Goal: Communication & Community: Answer question/provide support

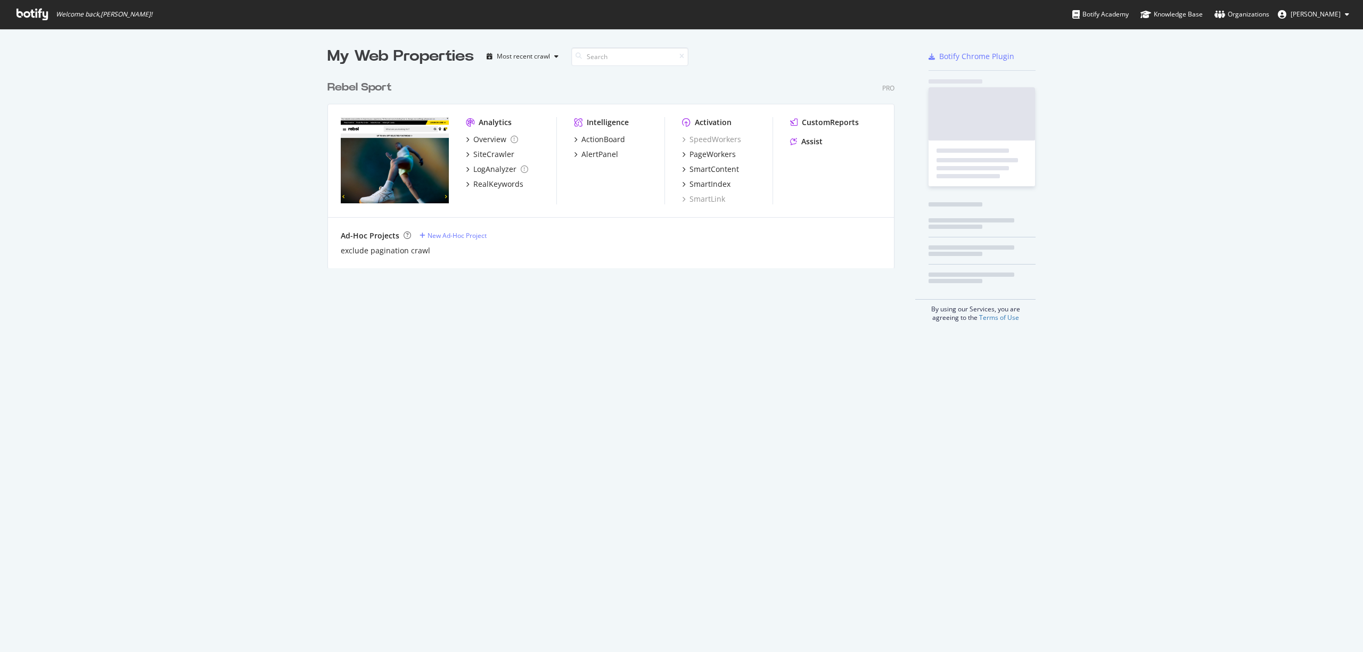
scroll to position [642, 1342]
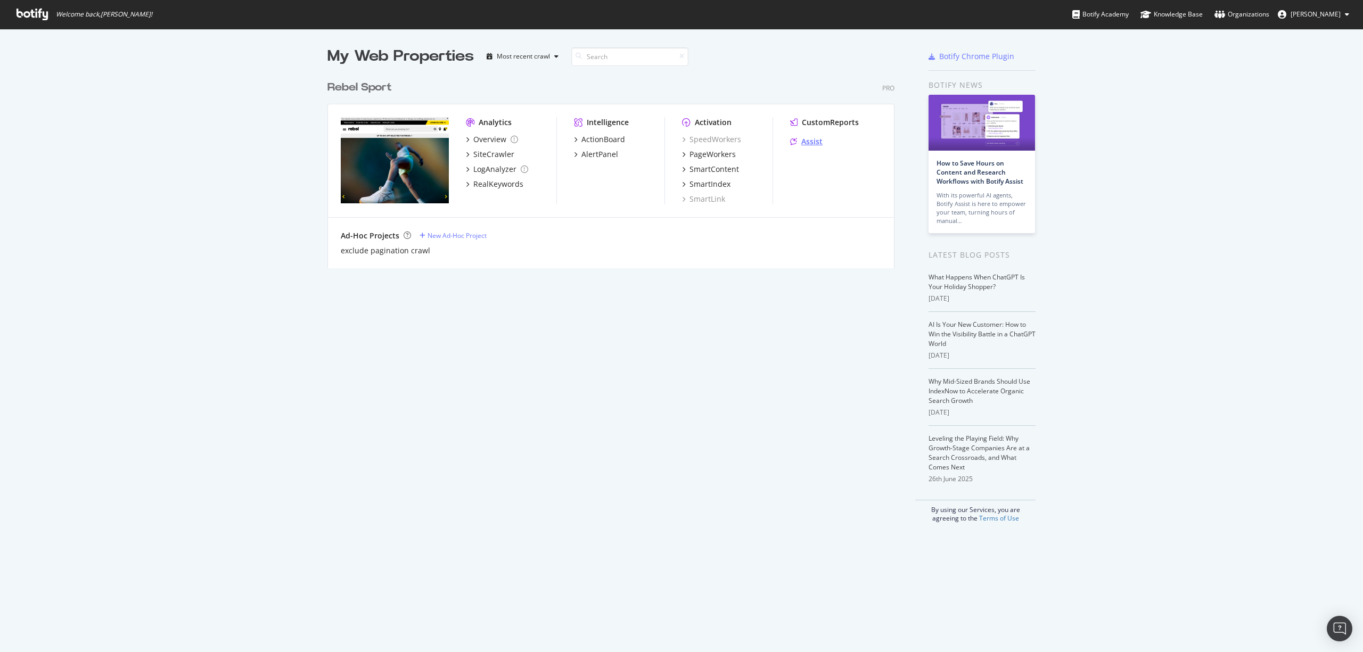
click at [810, 137] on div "Assist" at bounding box center [811, 141] width 21 height 11
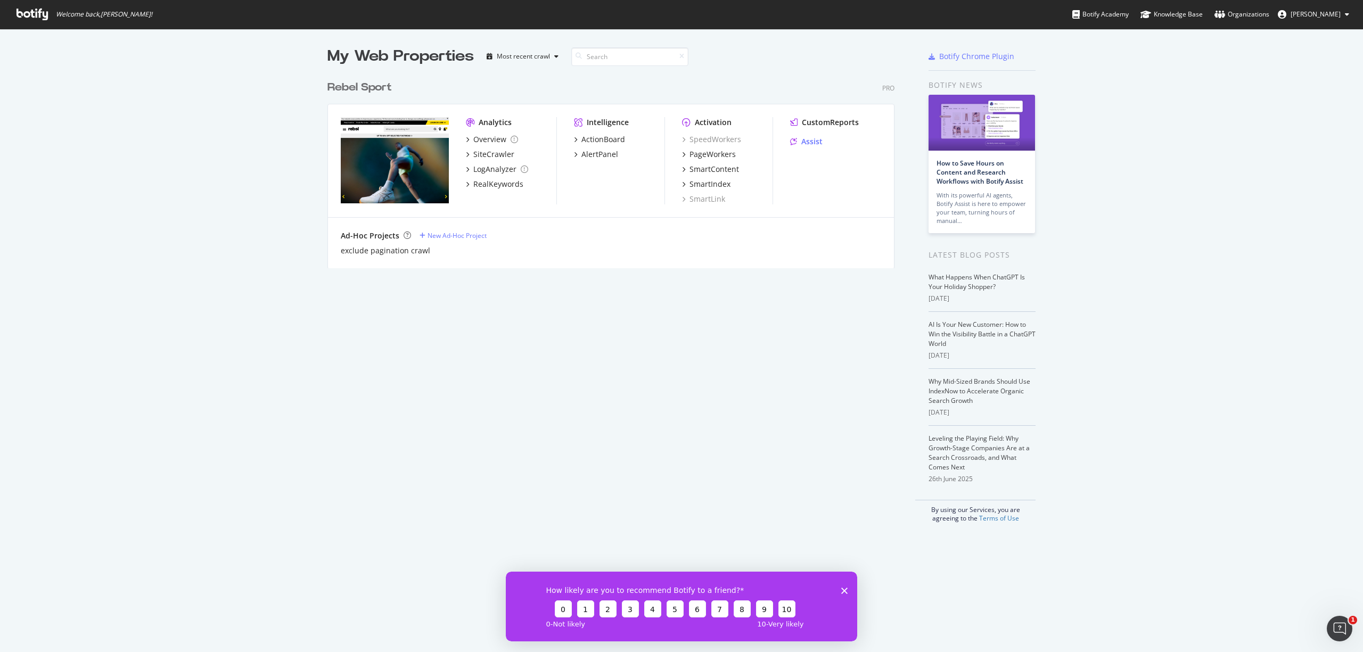
scroll to position [0, 0]
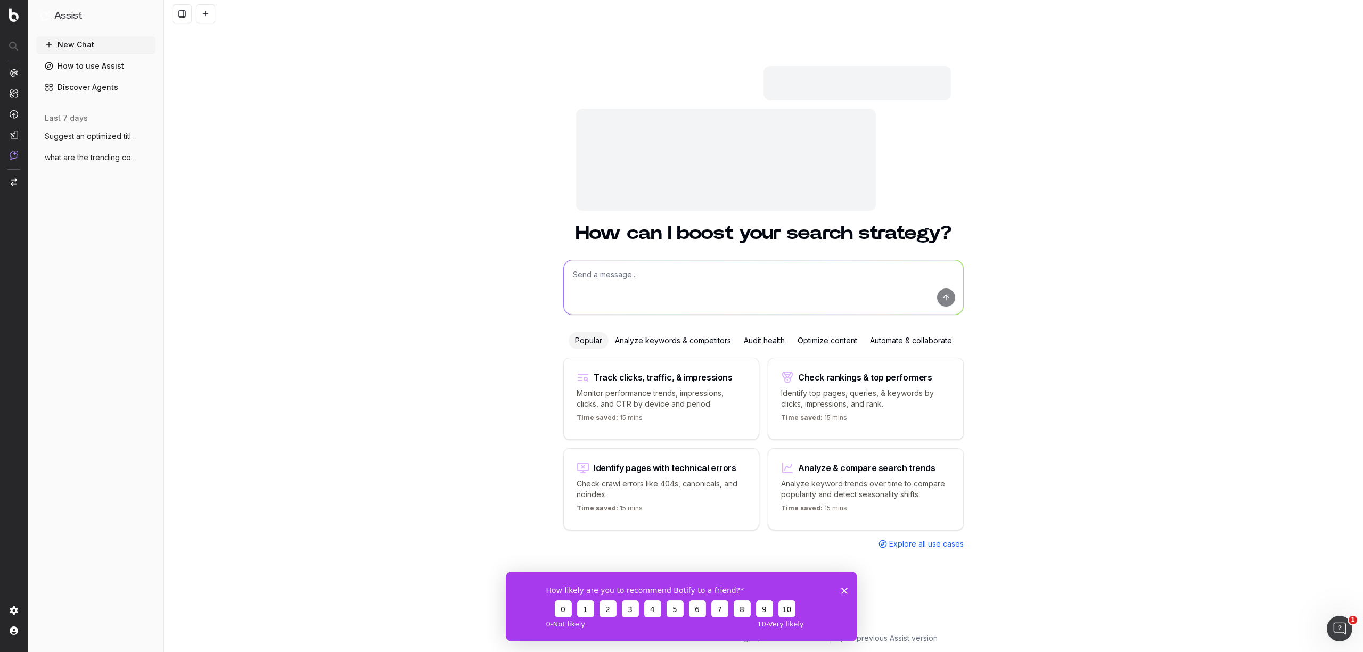
click at [715, 272] on textarea at bounding box center [763, 287] width 399 height 54
click at [816, 337] on div "Optimize content" at bounding box center [827, 340] width 72 height 17
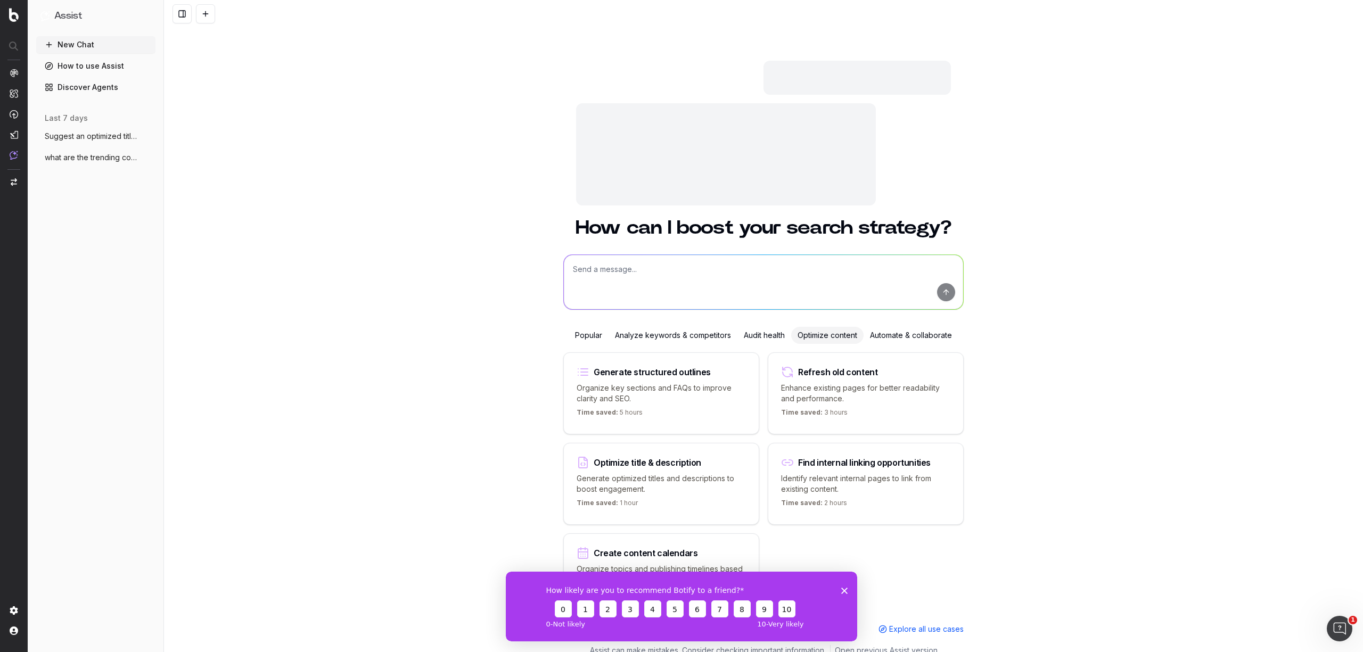
click at [668, 273] on textarea at bounding box center [763, 282] width 399 height 54
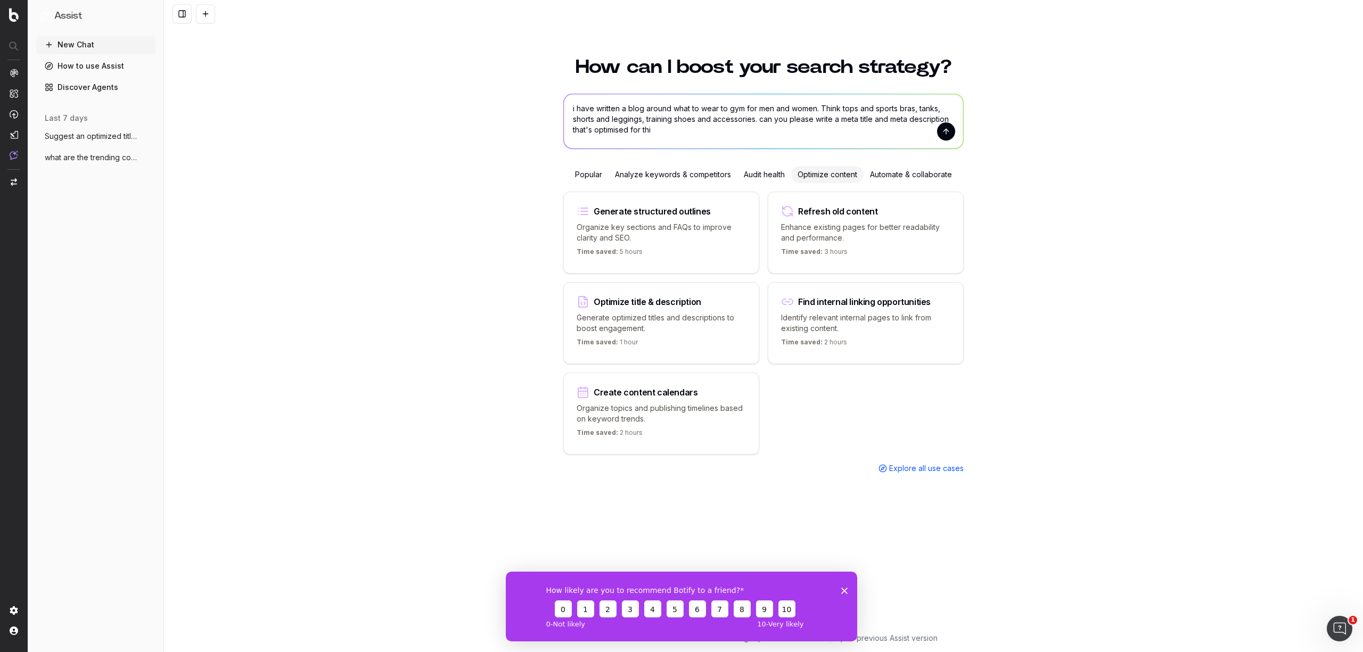
type textarea "i have written a blog around what to wear to gym for men and women. Think tops …"
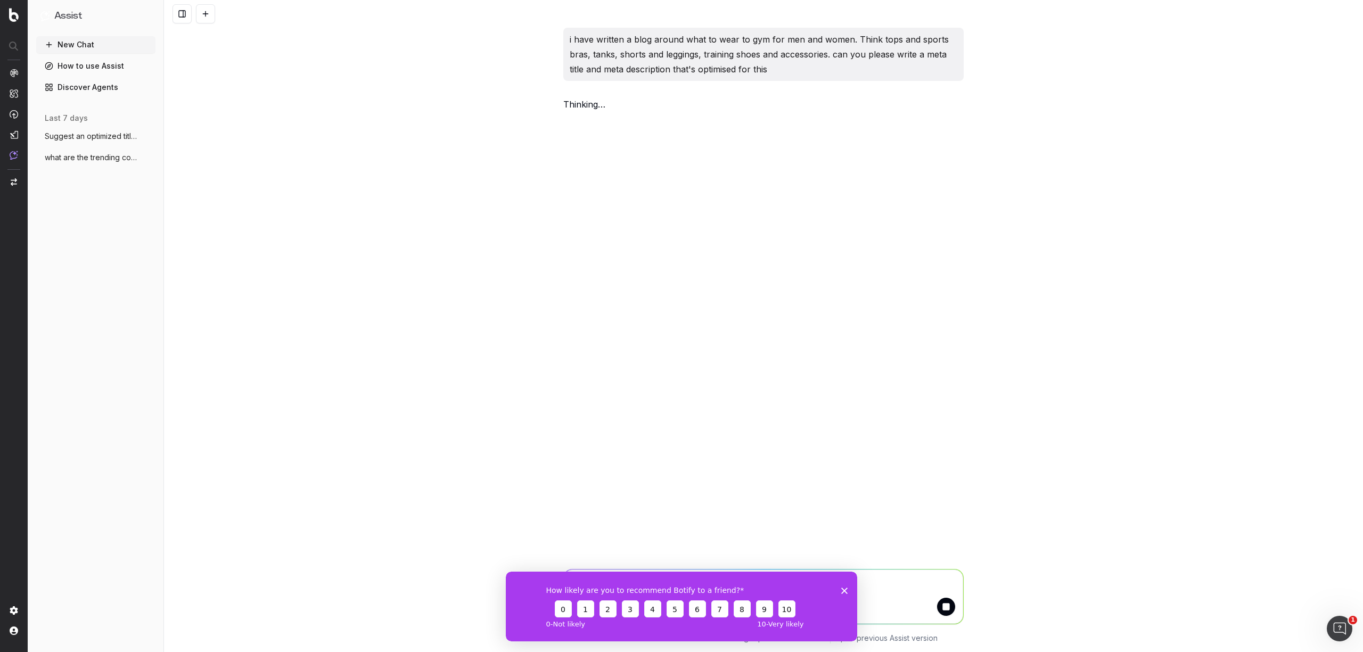
click at [841, 590] on icon "Close survey" at bounding box center [844, 590] width 6 height 6
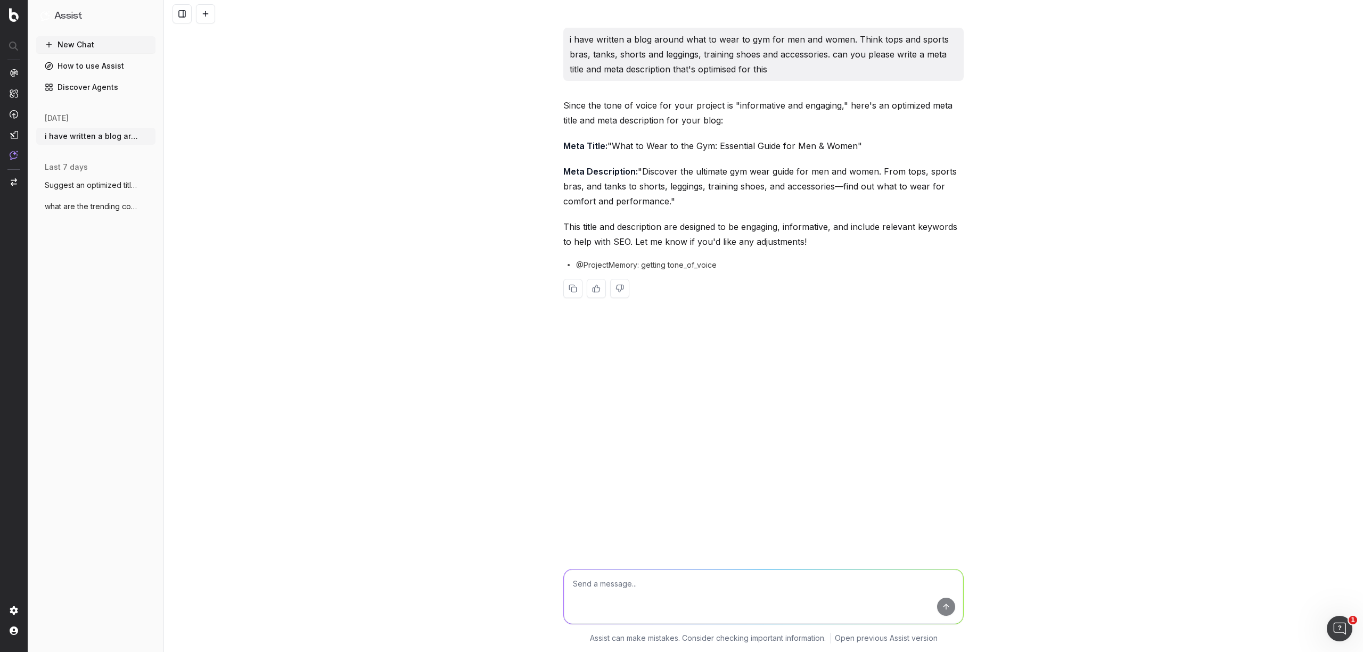
drag, startPoint x: 676, startPoint y: 201, endPoint x: 539, endPoint y: 141, distance: 149.3
click at [539, 141] on div "i have written a blog around what to wear to gym for men and women. Think tops …" at bounding box center [763, 326] width 1199 height 652
copy div "Meta Title: "What to Wear to the Gym: Essential Guide for Men & Women" Meta Des…"
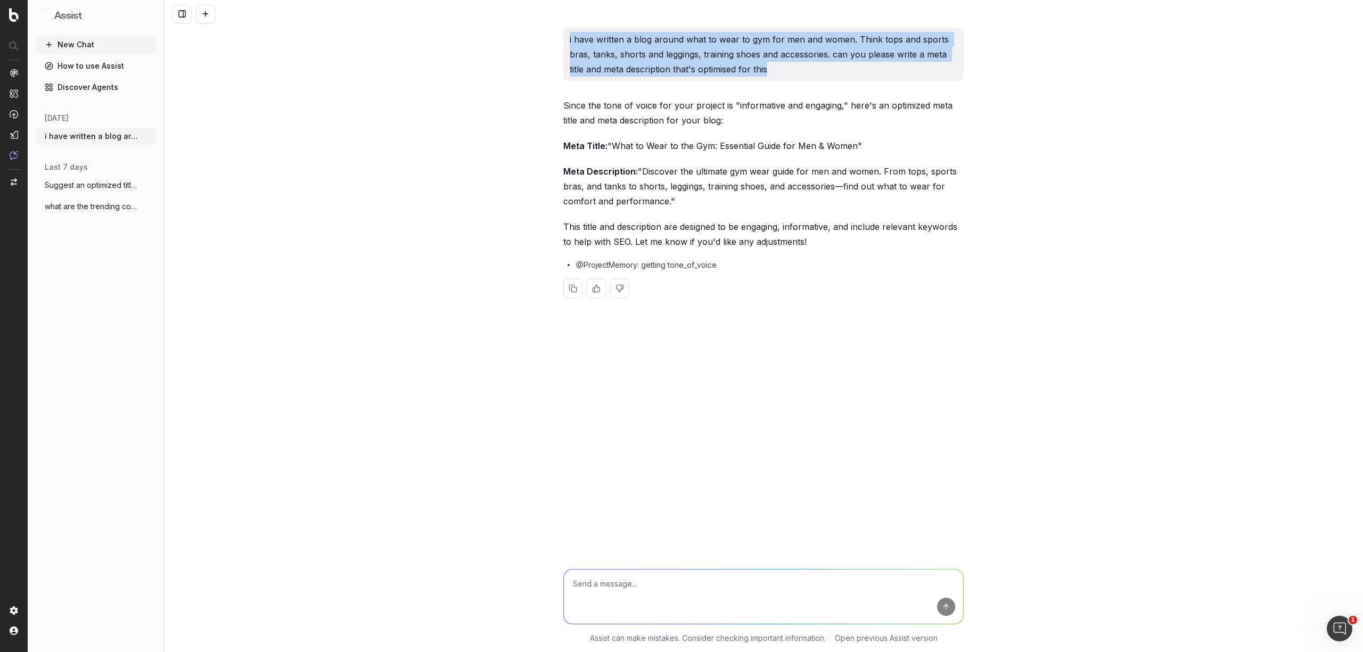
drag, startPoint x: 703, startPoint y: 67, endPoint x: 524, endPoint y: 44, distance: 181.0
click at [524, 44] on div "i have written a blog around what to wear to gym for men and women. Think tops …" at bounding box center [763, 326] width 1199 height 652
copy p "i have written a blog around what to wear to gym for men and women. Think tops …"
